Goal: Check status: Check status

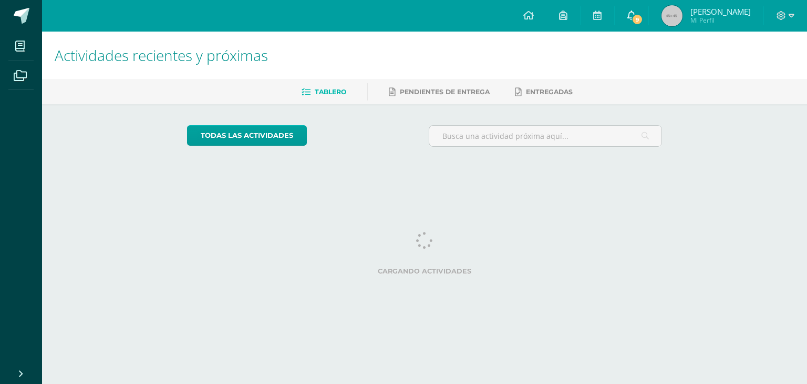
click at [649, 16] on link "9" at bounding box center [632, 16] width 34 height 32
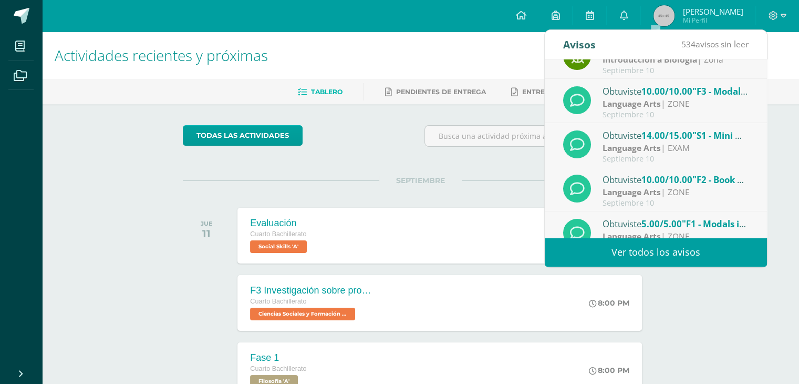
scroll to position [163, 0]
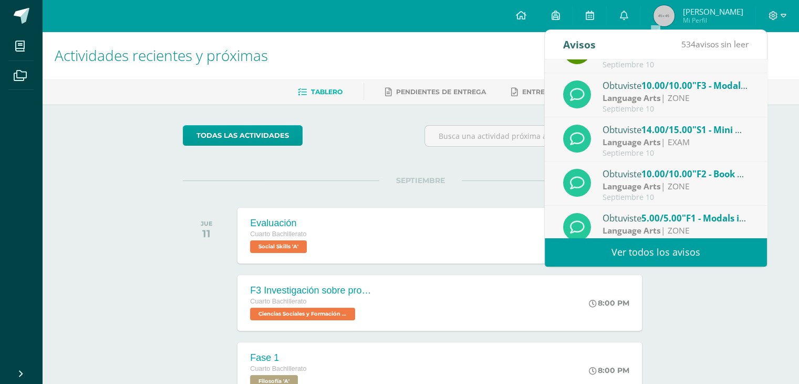
click at [640, 139] on strong "Language Arts" at bounding box center [632, 142] width 58 height 12
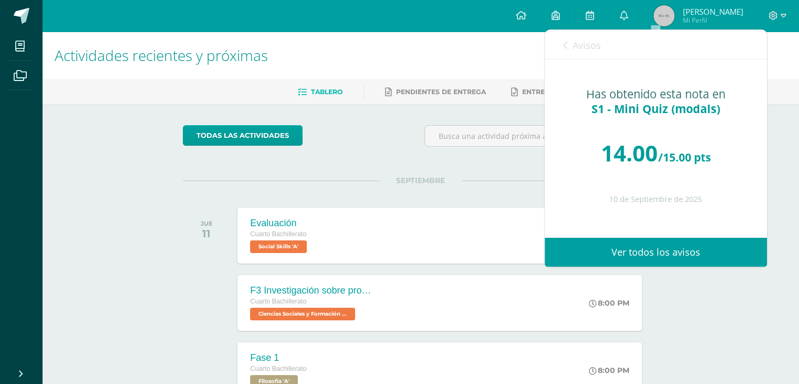
click at [388, 147] on div "todas las Actividades" at bounding box center [421, 140] width 484 height 30
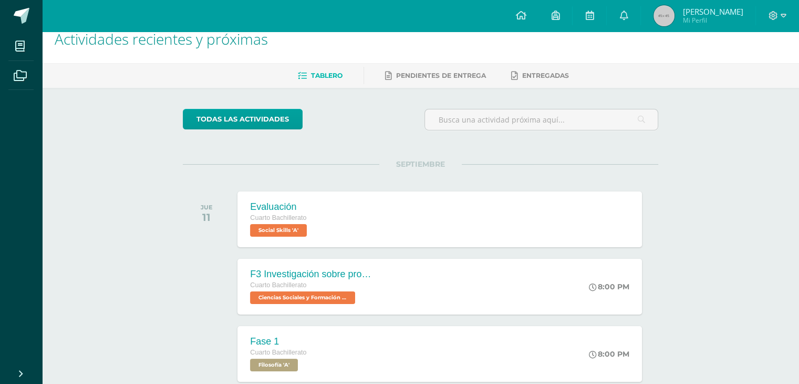
scroll to position [0, 0]
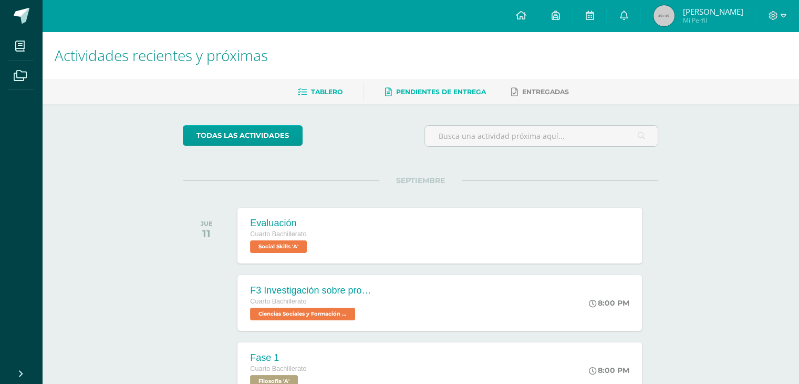
click at [402, 93] on span "Pendientes de entrega" at bounding box center [441, 92] width 90 height 8
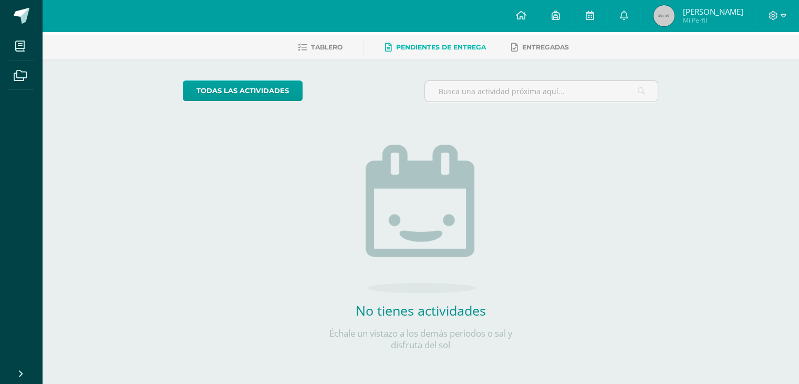
scroll to position [43, 0]
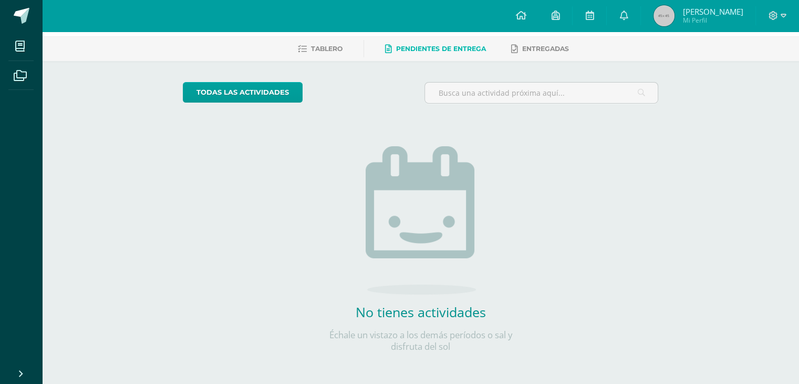
click at [509, 35] on h1 "Actividades recientes y próximas" at bounding box center [421, 12] width 732 height 48
click at [512, 43] on link "Entregadas" at bounding box center [540, 48] width 58 height 17
